Goal: Find specific page/section: Find specific page/section

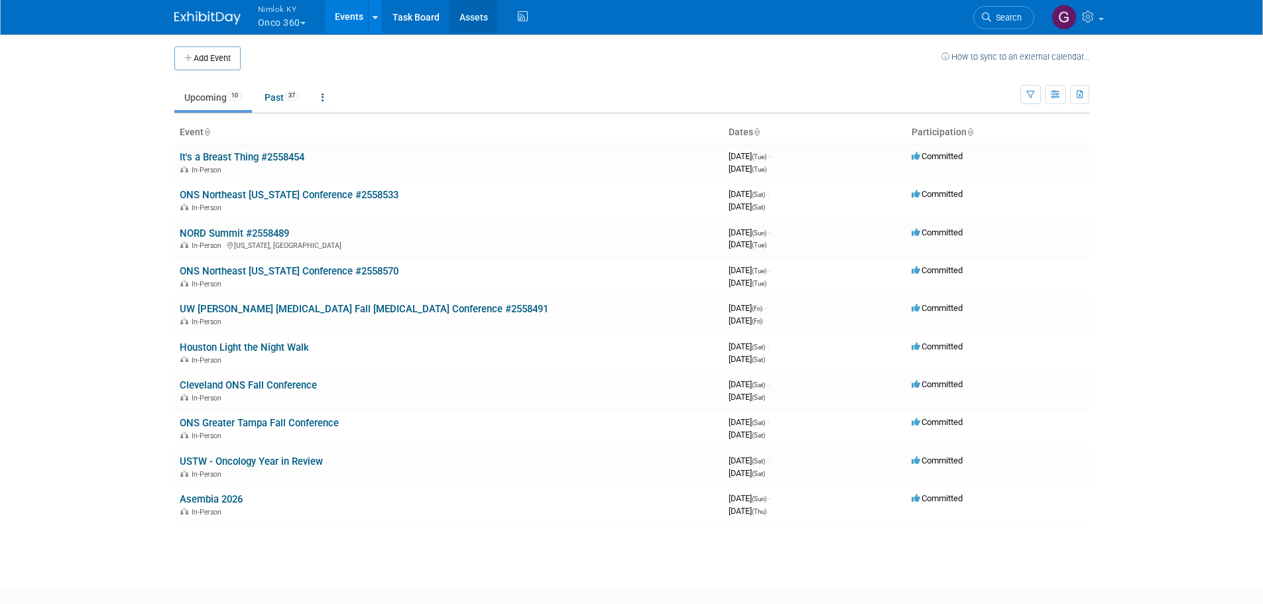
click at [471, 22] on link "Assets" at bounding box center [474, 16] width 48 height 33
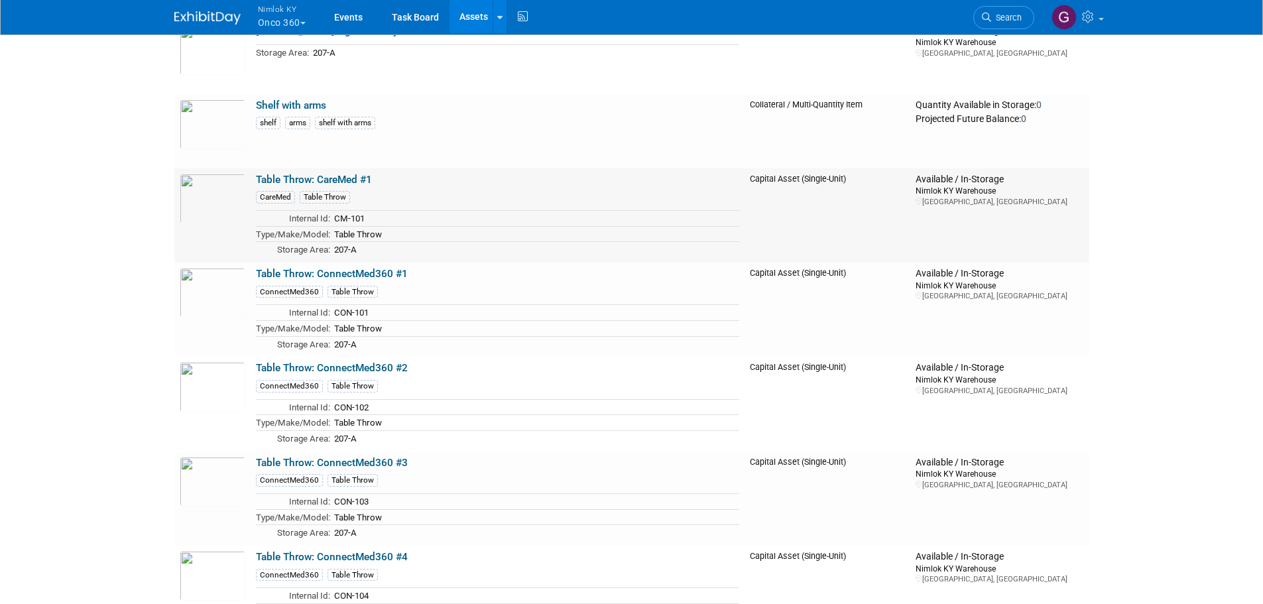
scroll to position [3581, 0]
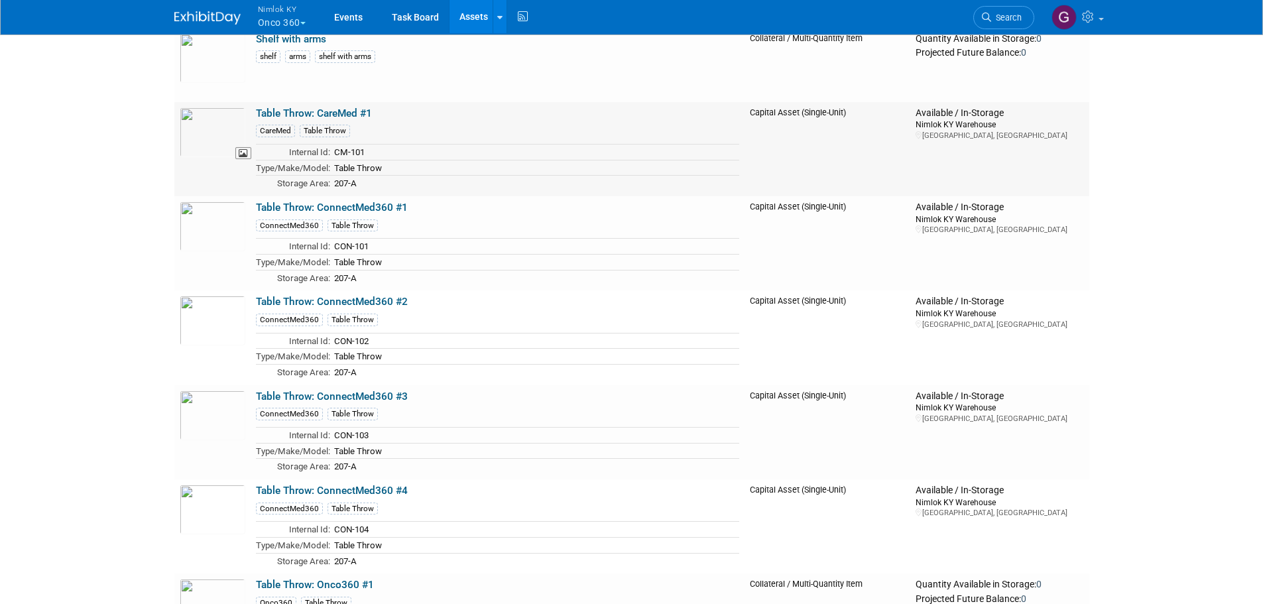
click at [221, 127] on img at bounding box center [213, 132] width 66 height 50
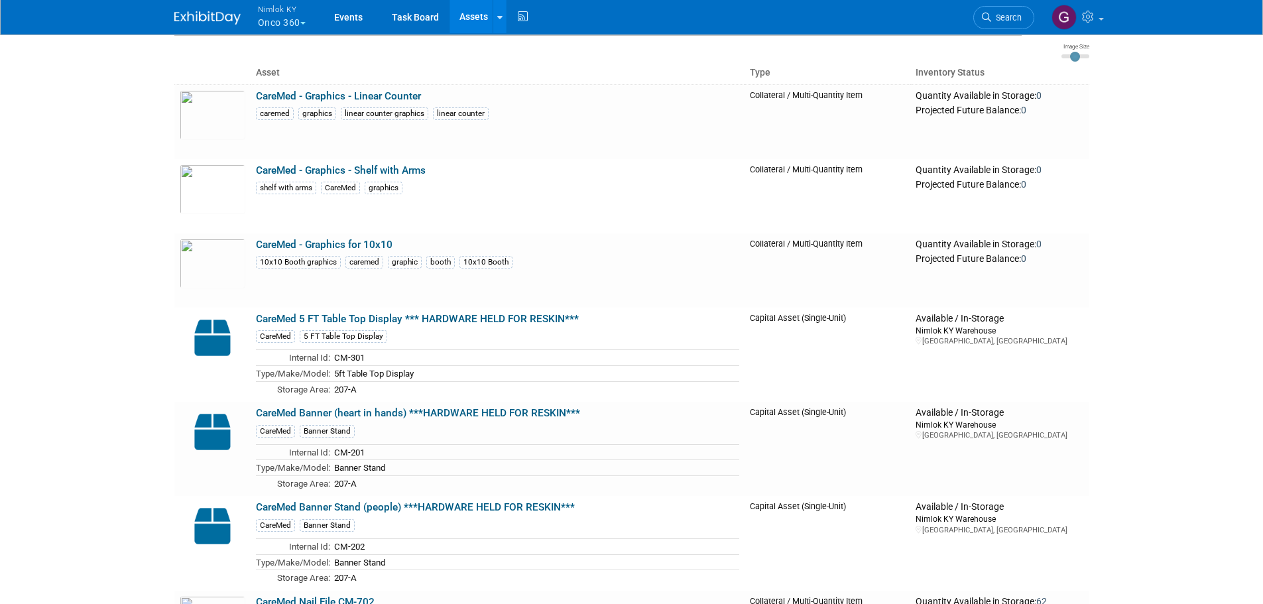
scroll to position [199, 0]
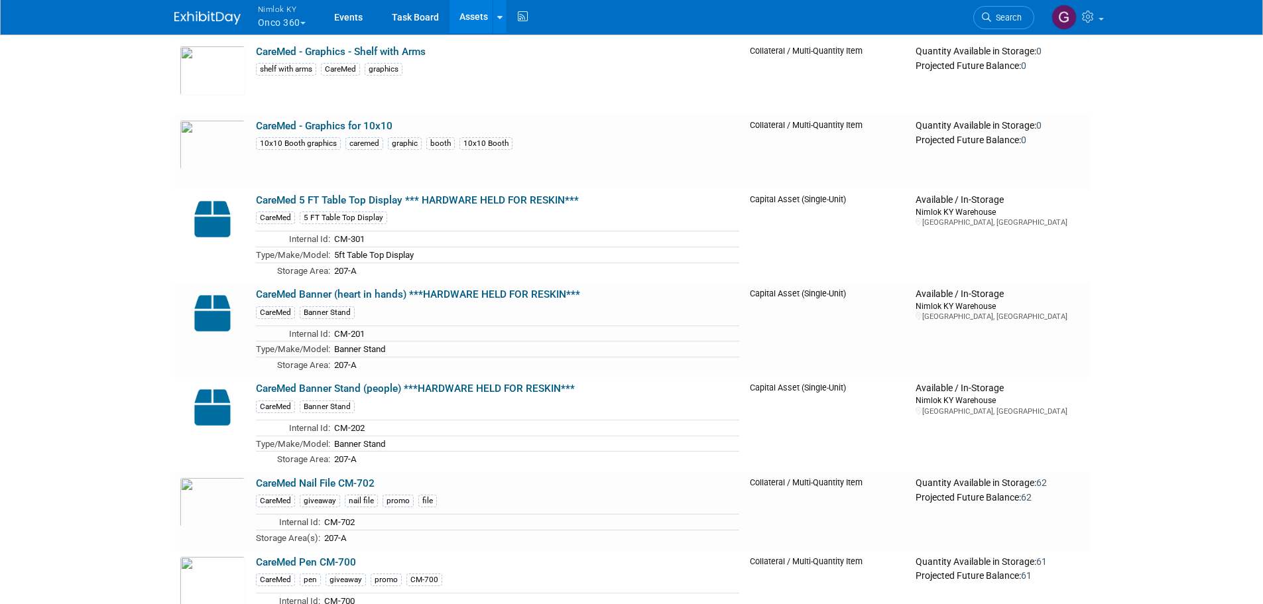
click at [1224, 149] on body "Nimlok KY Onco 360 Explore: My Workspaces 2 Go to Workspace: Amerita Onco 360 E…" at bounding box center [631, 103] width 1263 height 604
